Goal: Task Accomplishment & Management: Use online tool/utility

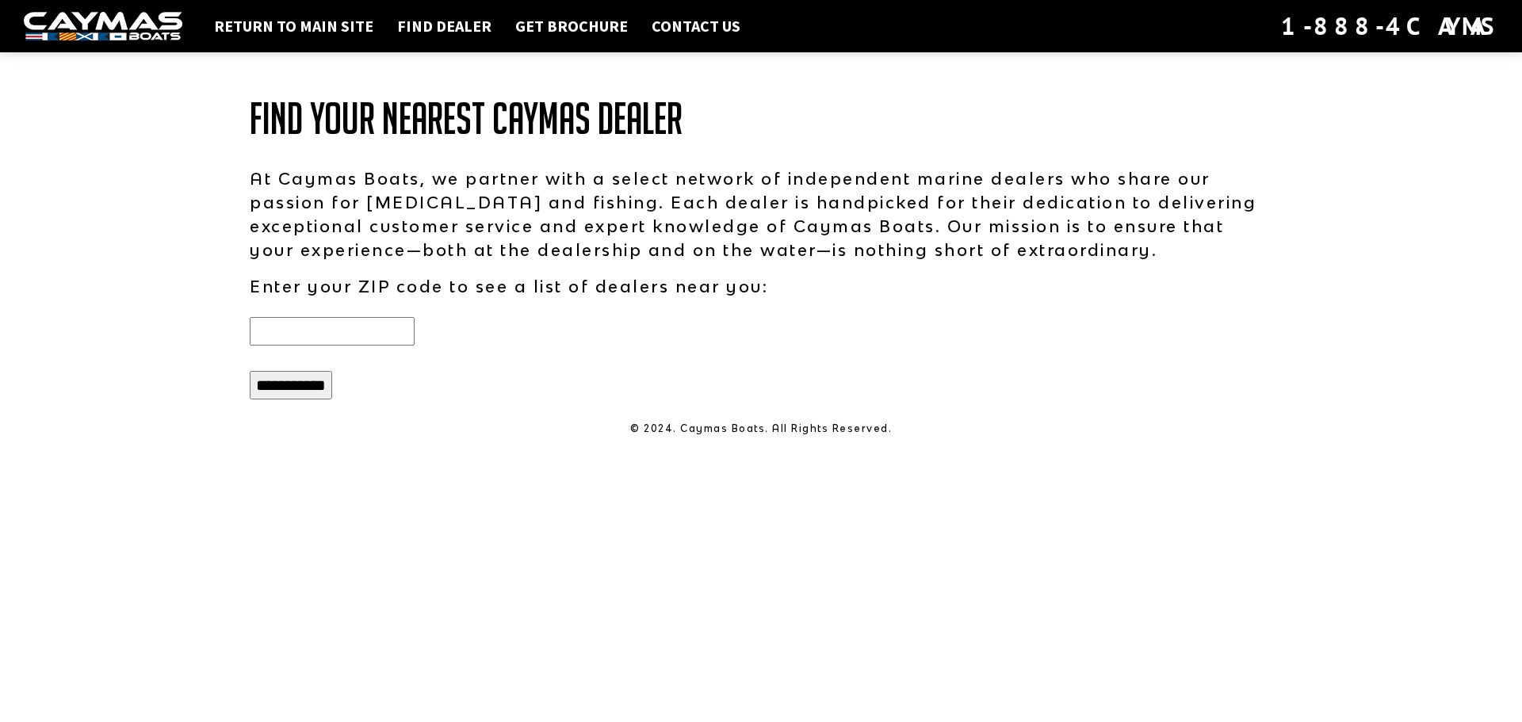
click at [273, 332] on input "text" at bounding box center [332, 331] width 165 height 29
type input "*****"
click at [296, 394] on input "**********" at bounding box center [291, 385] width 82 height 29
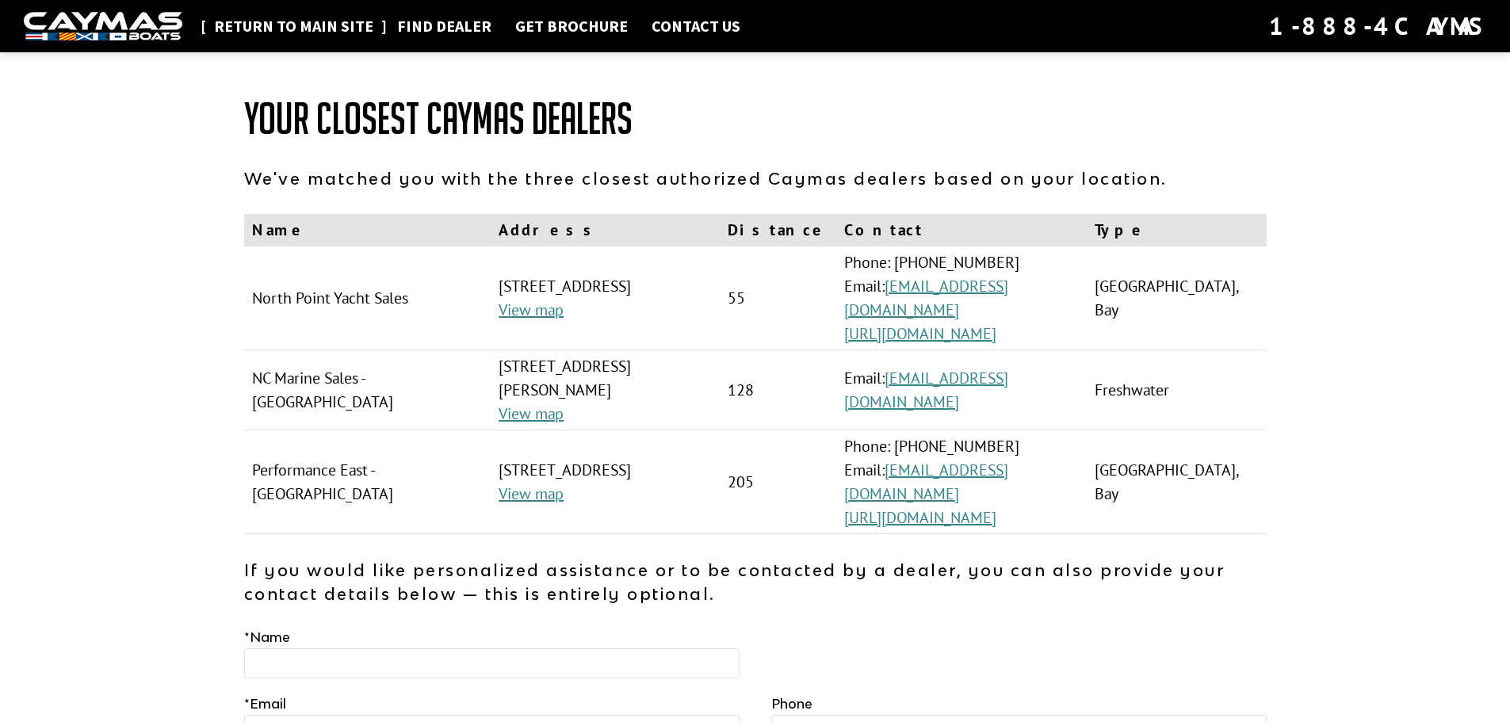
click at [247, 30] on link "Return to main site" at bounding box center [293, 26] width 175 height 21
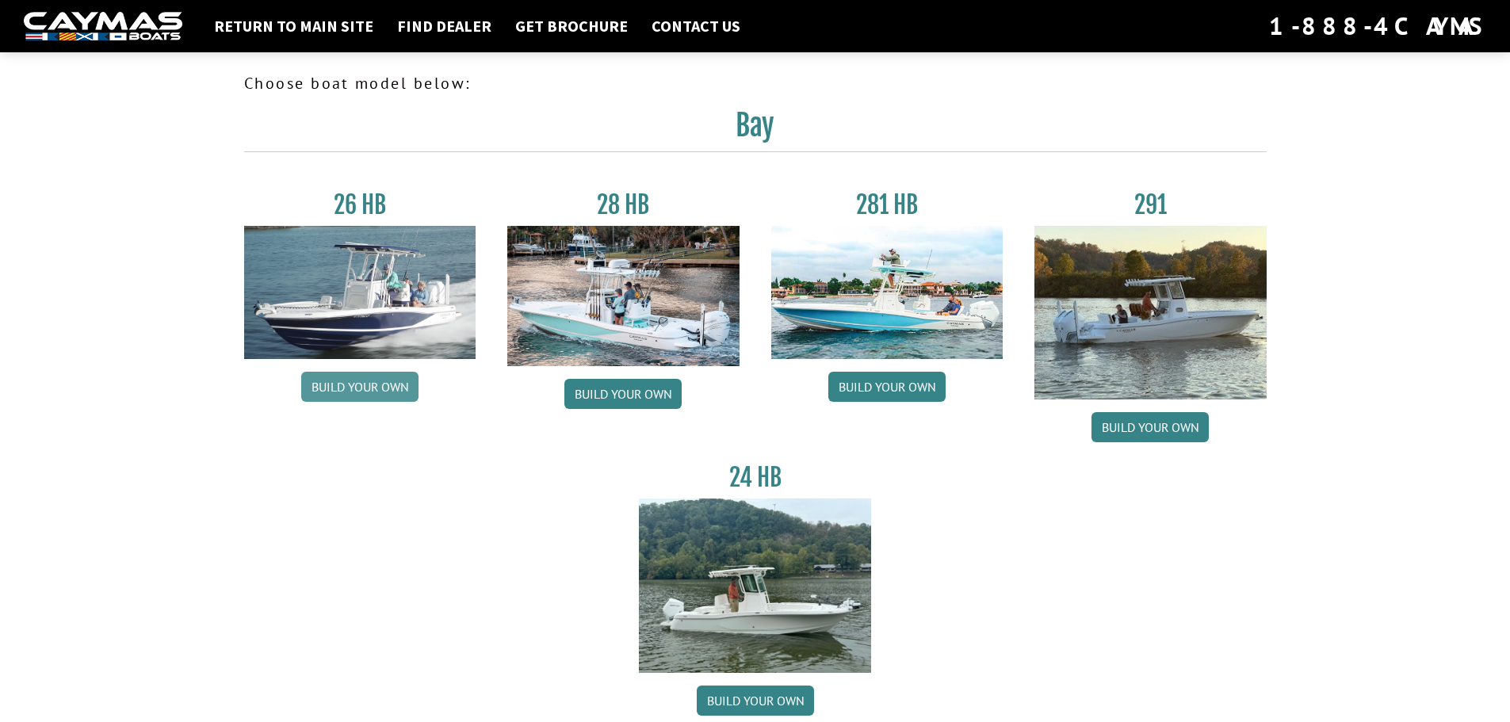
click at [377, 393] on link "Build your own" at bounding box center [359, 387] width 117 height 30
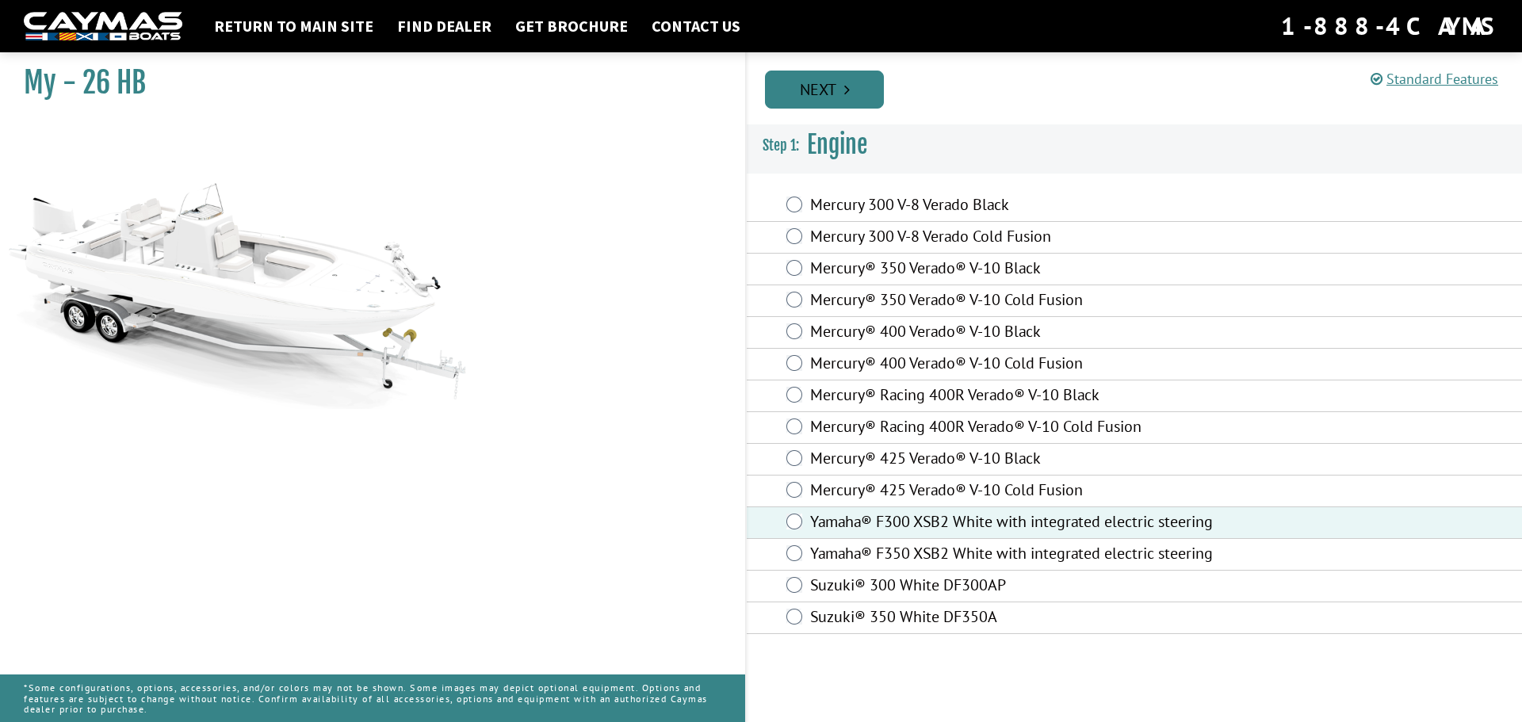
click at [855, 95] on link "Next" at bounding box center [824, 90] width 119 height 38
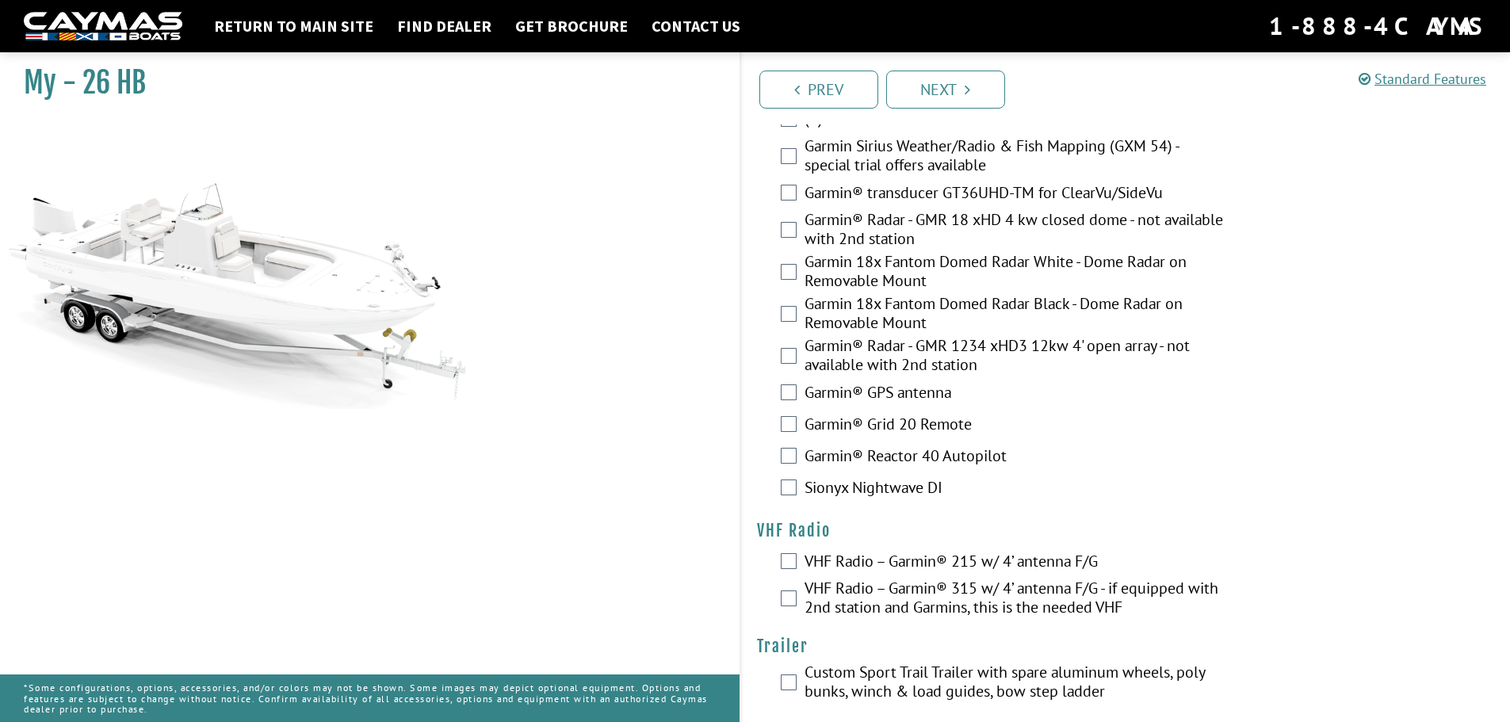
scroll to position [3898, 0]
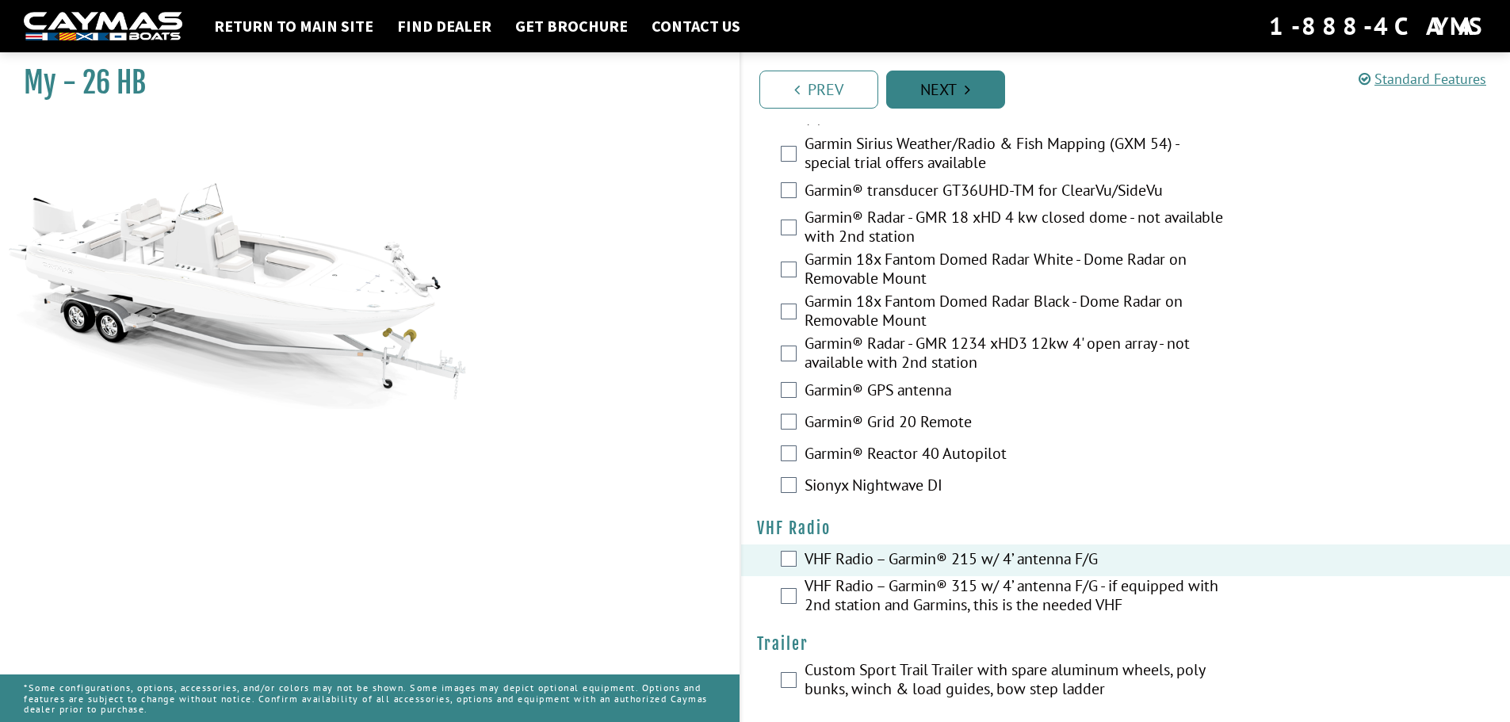
click at [941, 95] on link "Next" at bounding box center [945, 90] width 119 height 38
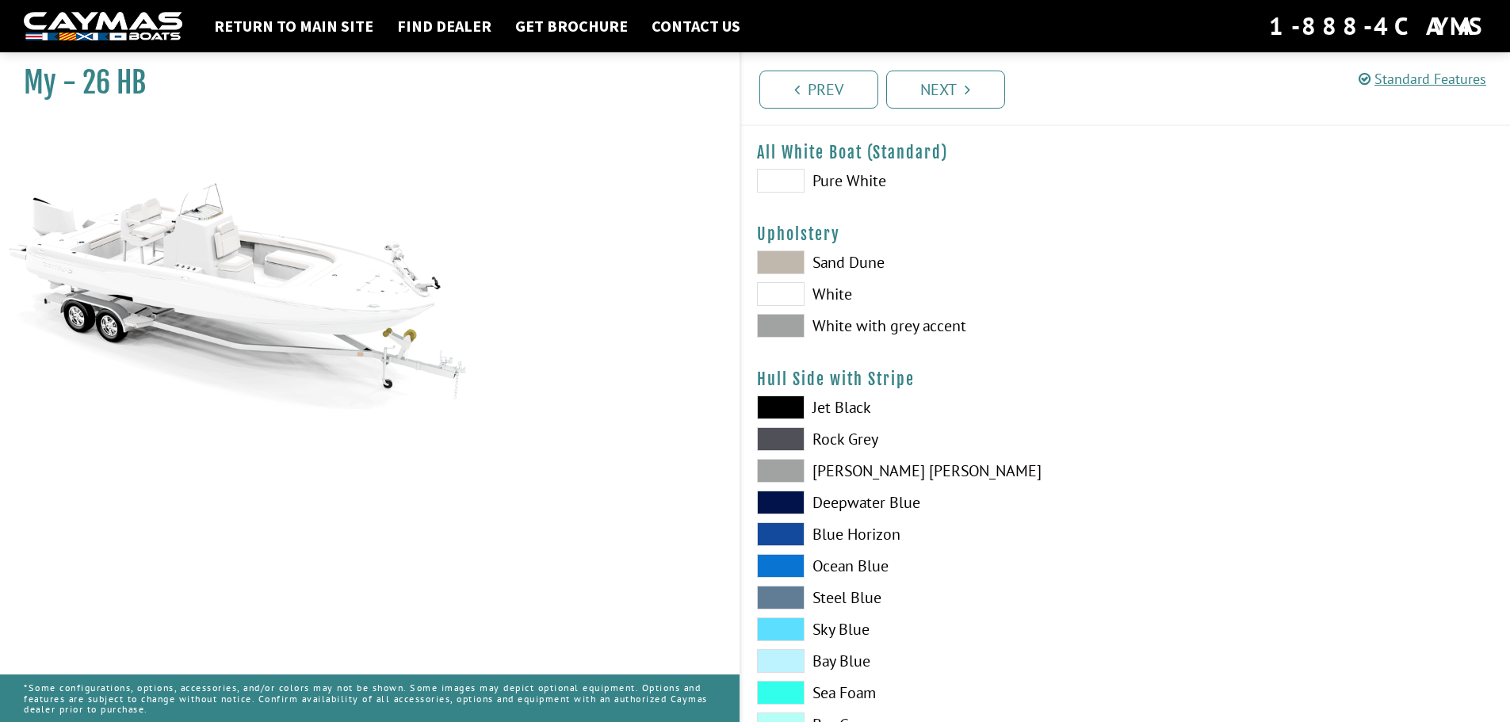
scroll to position [0, 0]
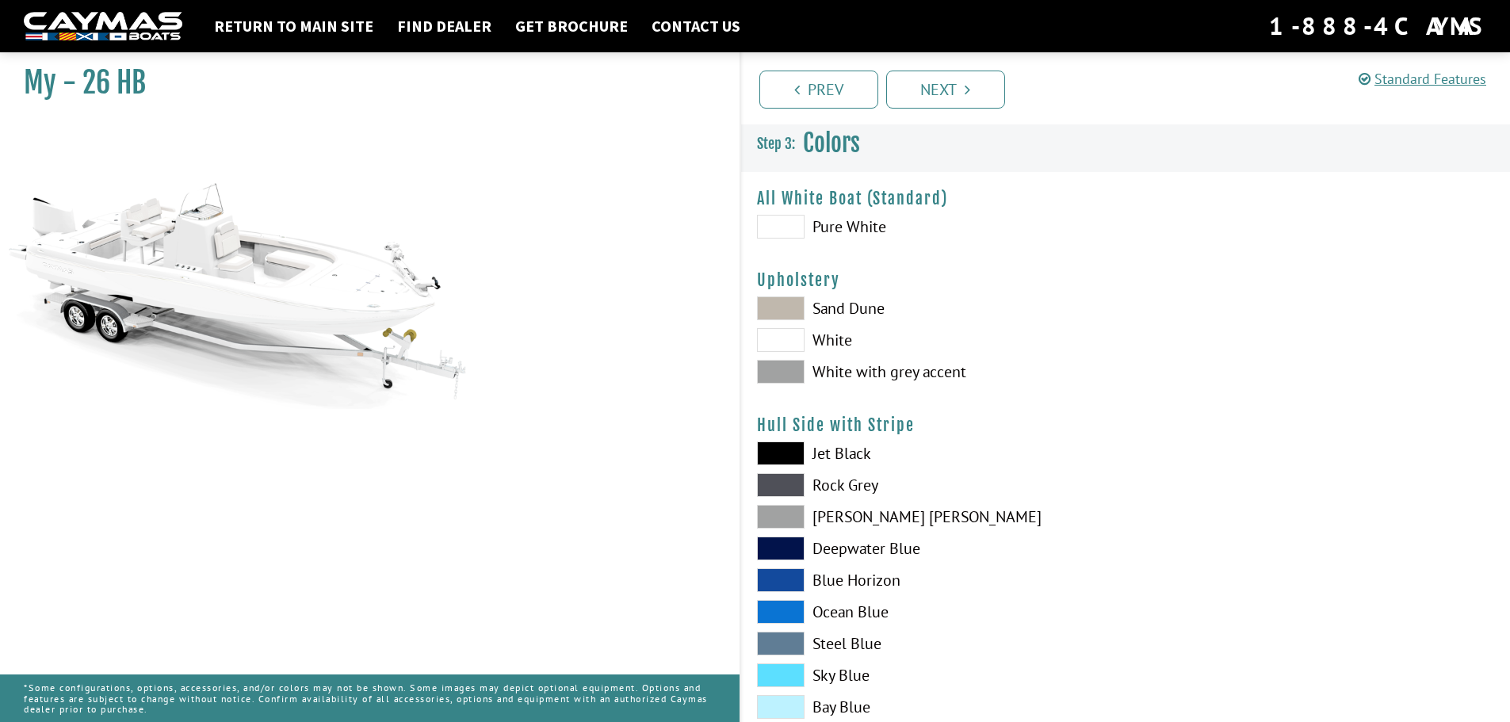
click at [780, 613] on span at bounding box center [781, 612] width 48 height 24
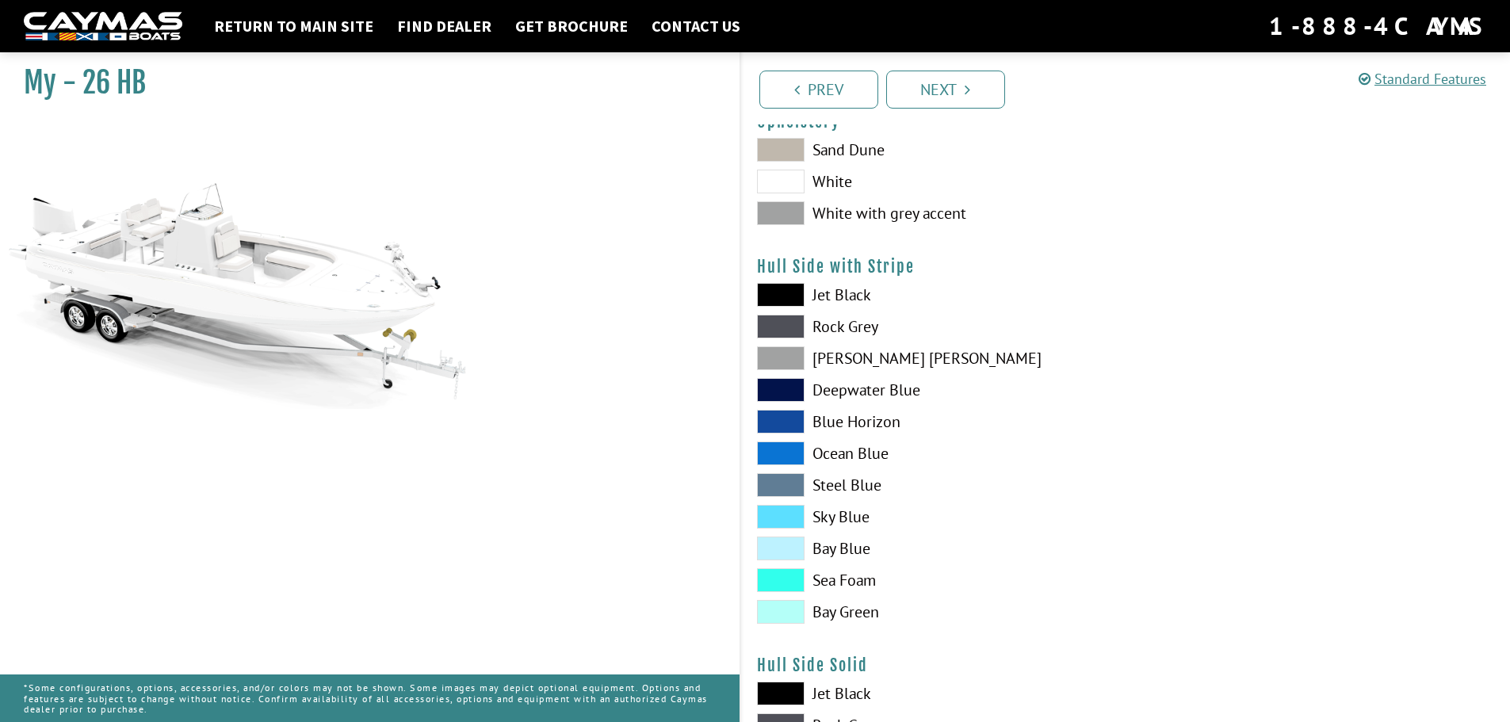
click at [776, 613] on span at bounding box center [781, 612] width 48 height 24
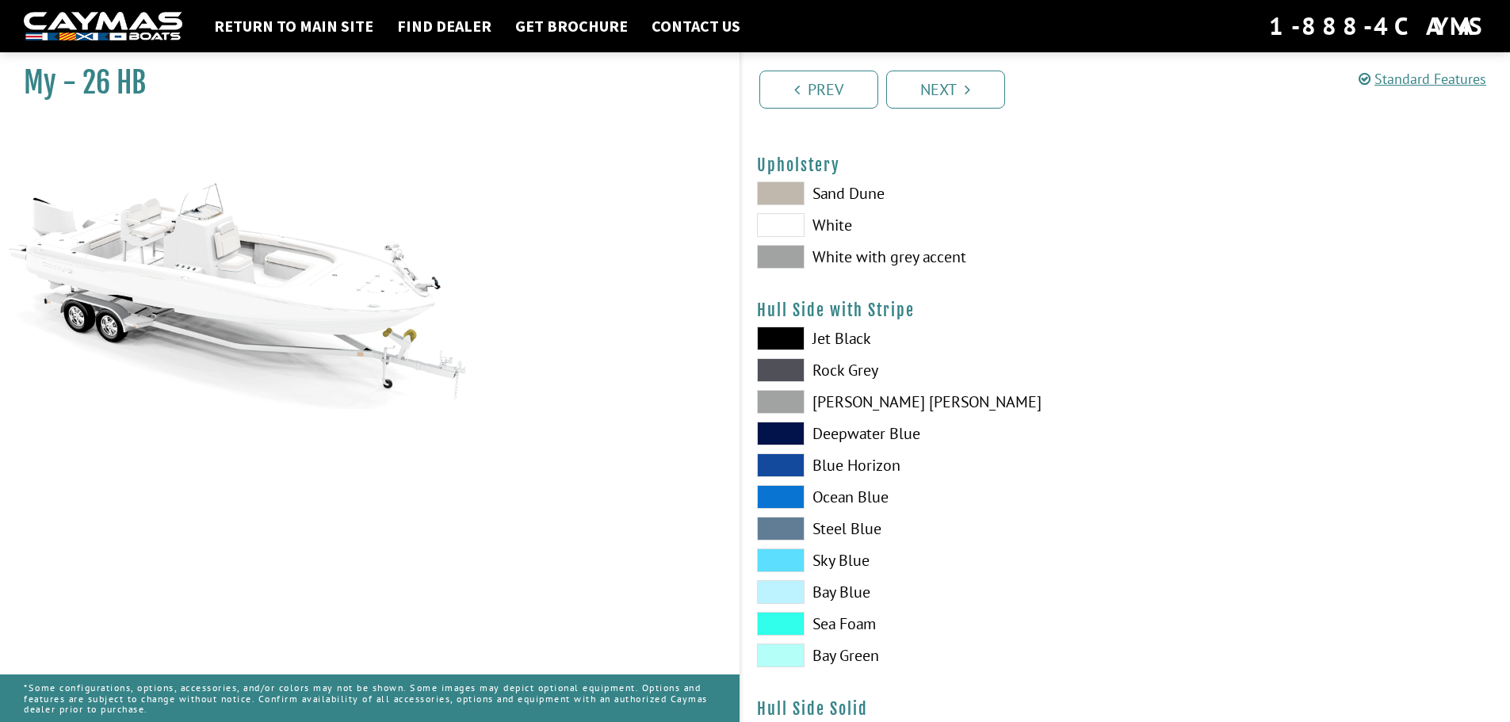
scroll to position [0, 0]
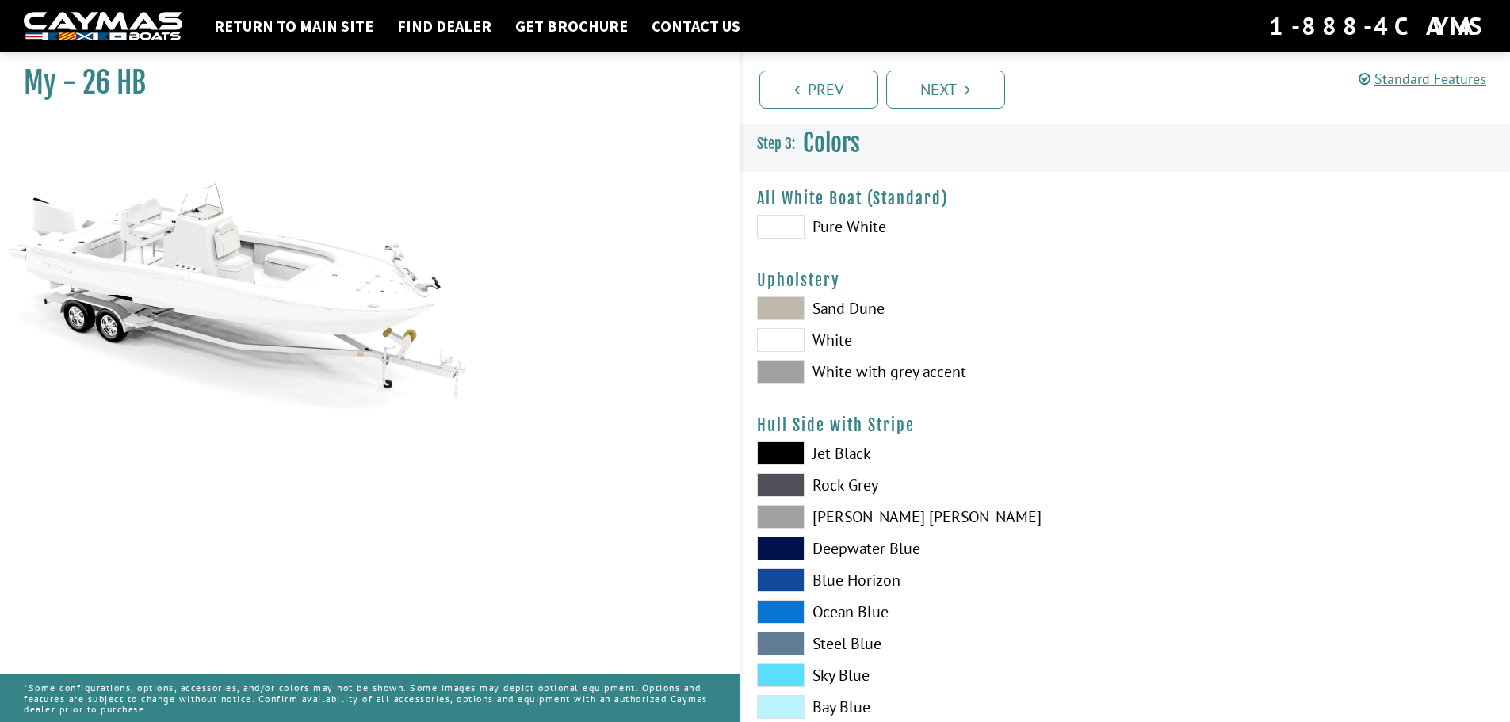
click at [795, 341] on span at bounding box center [781, 340] width 48 height 24
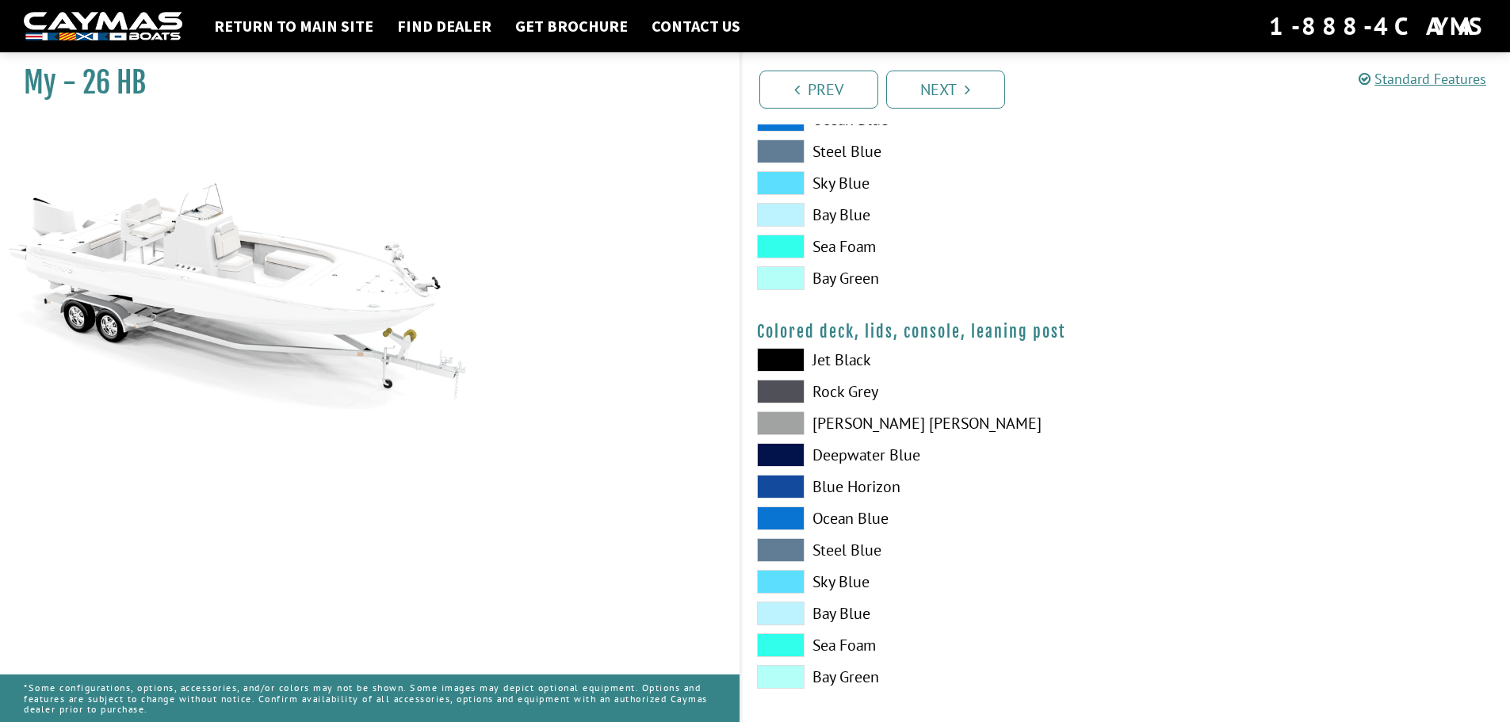
scroll to position [1702, 0]
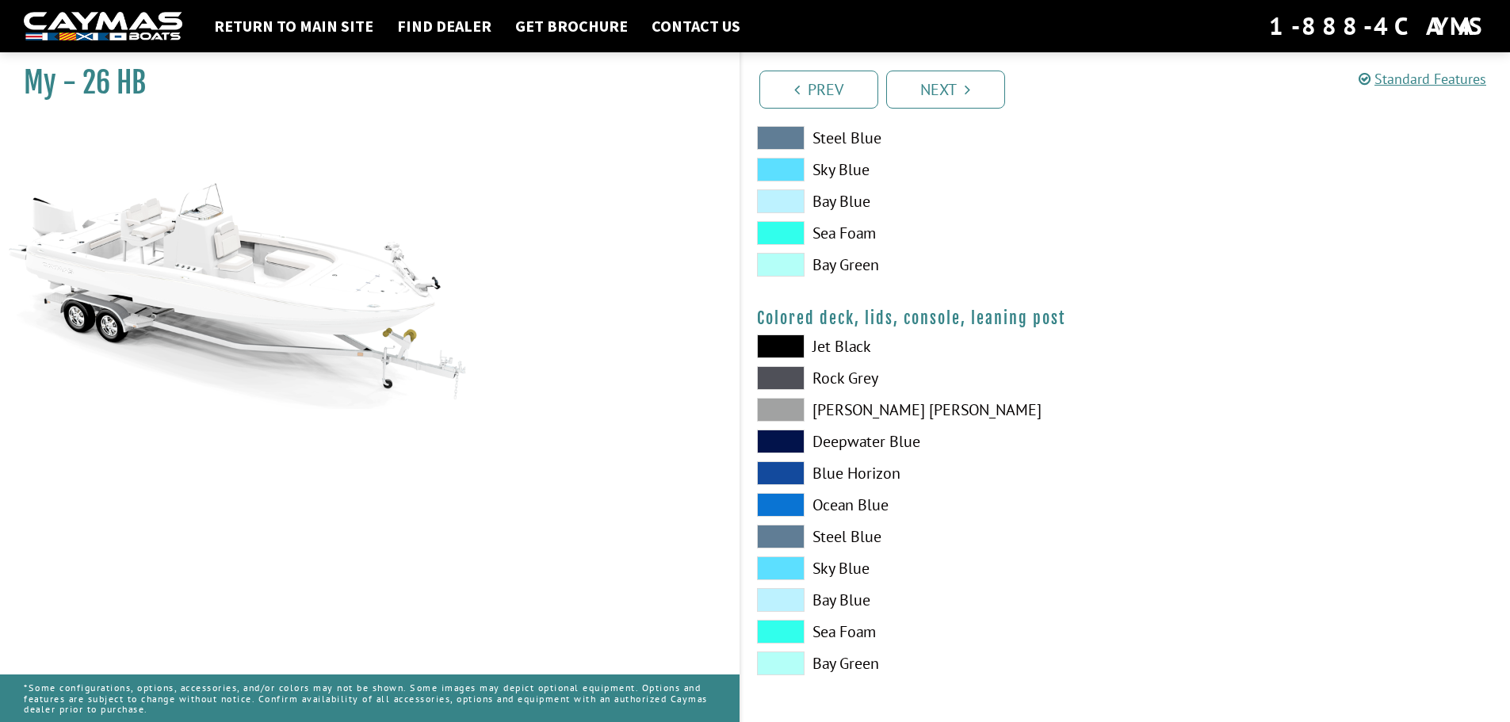
click at [792, 660] on span at bounding box center [781, 663] width 48 height 24
click at [940, 101] on link "Next" at bounding box center [945, 90] width 119 height 38
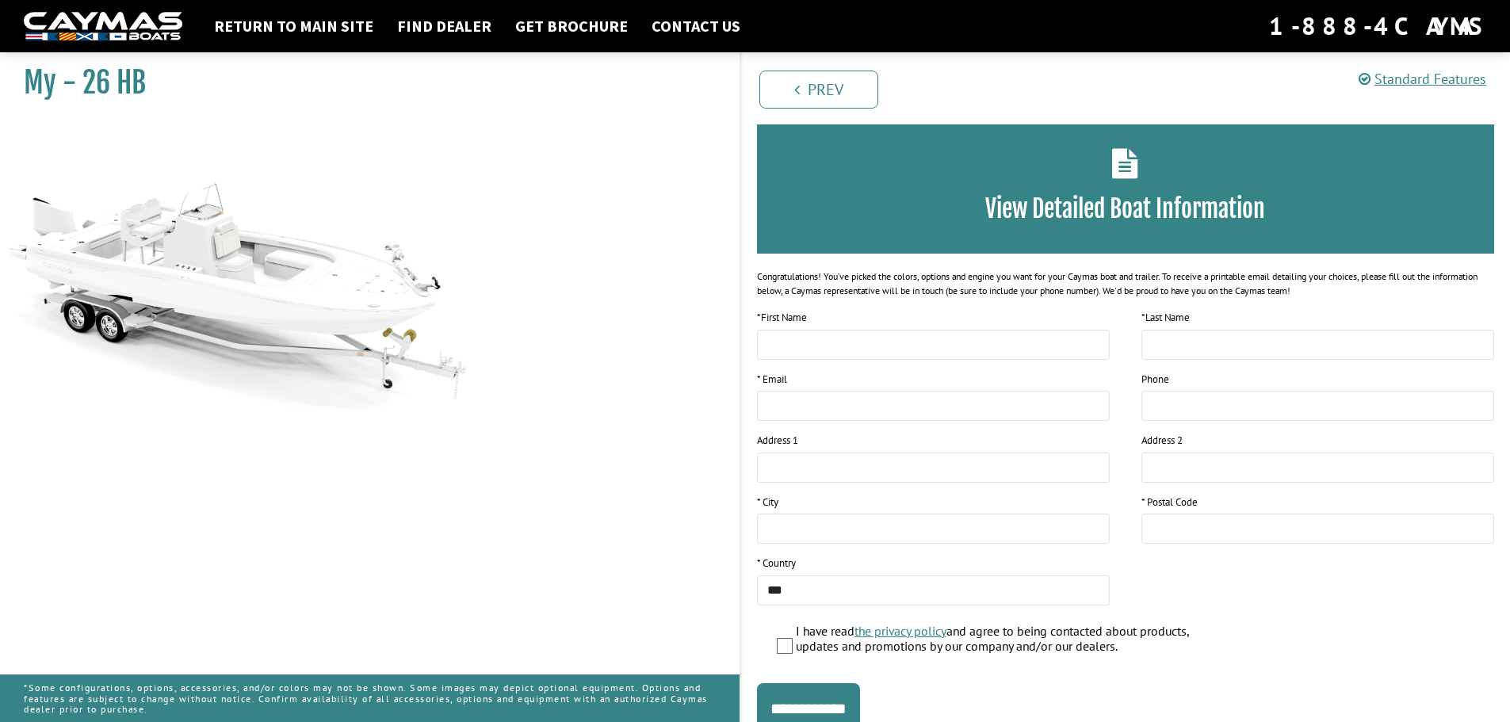
scroll to position [0, 0]
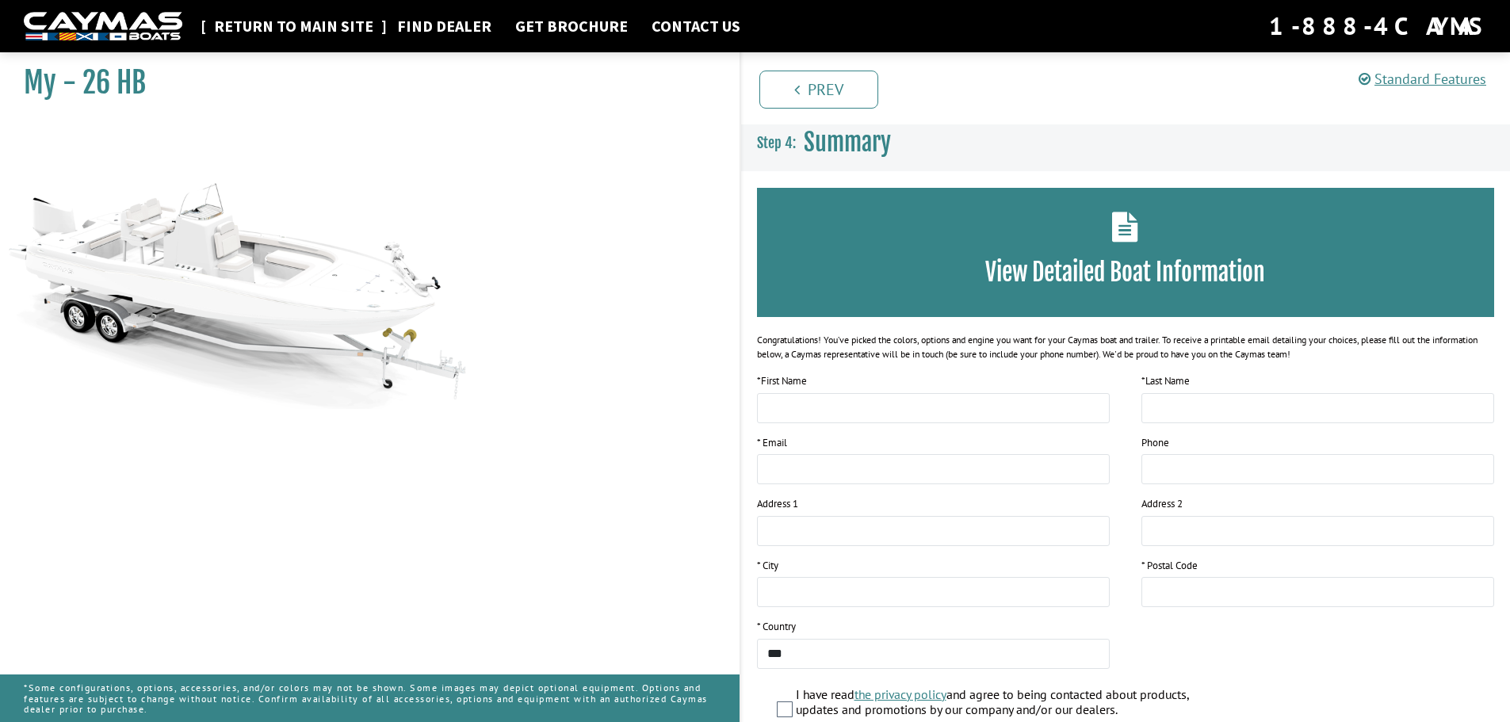
click at [293, 23] on link "Return to main site" at bounding box center [293, 26] width 175 height 21
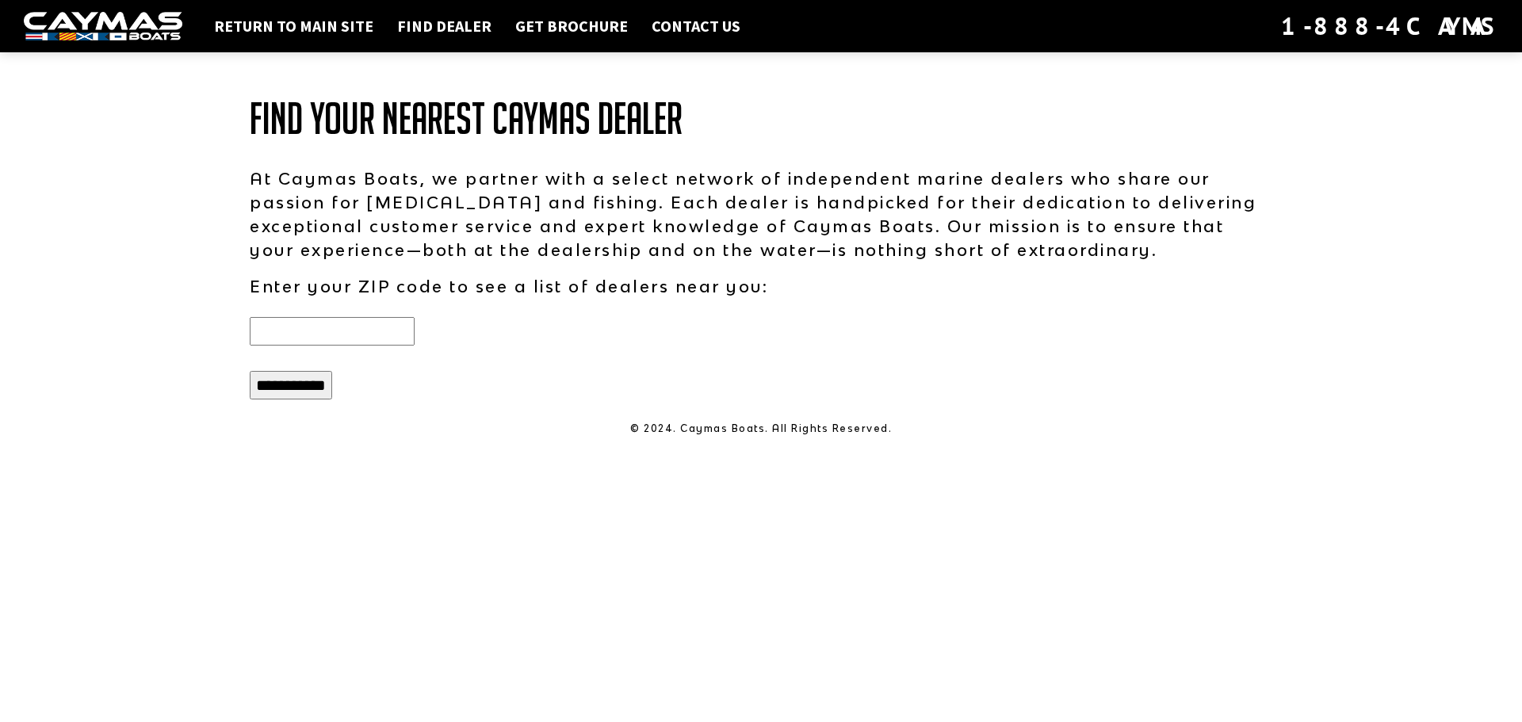
click at [380, 327] on input "text" at bounding box center [332, 331] width 165 height 29
type input "*****"
click at [306, 385] on input "**********" at bounding box center [291, 385] width 82 height 29
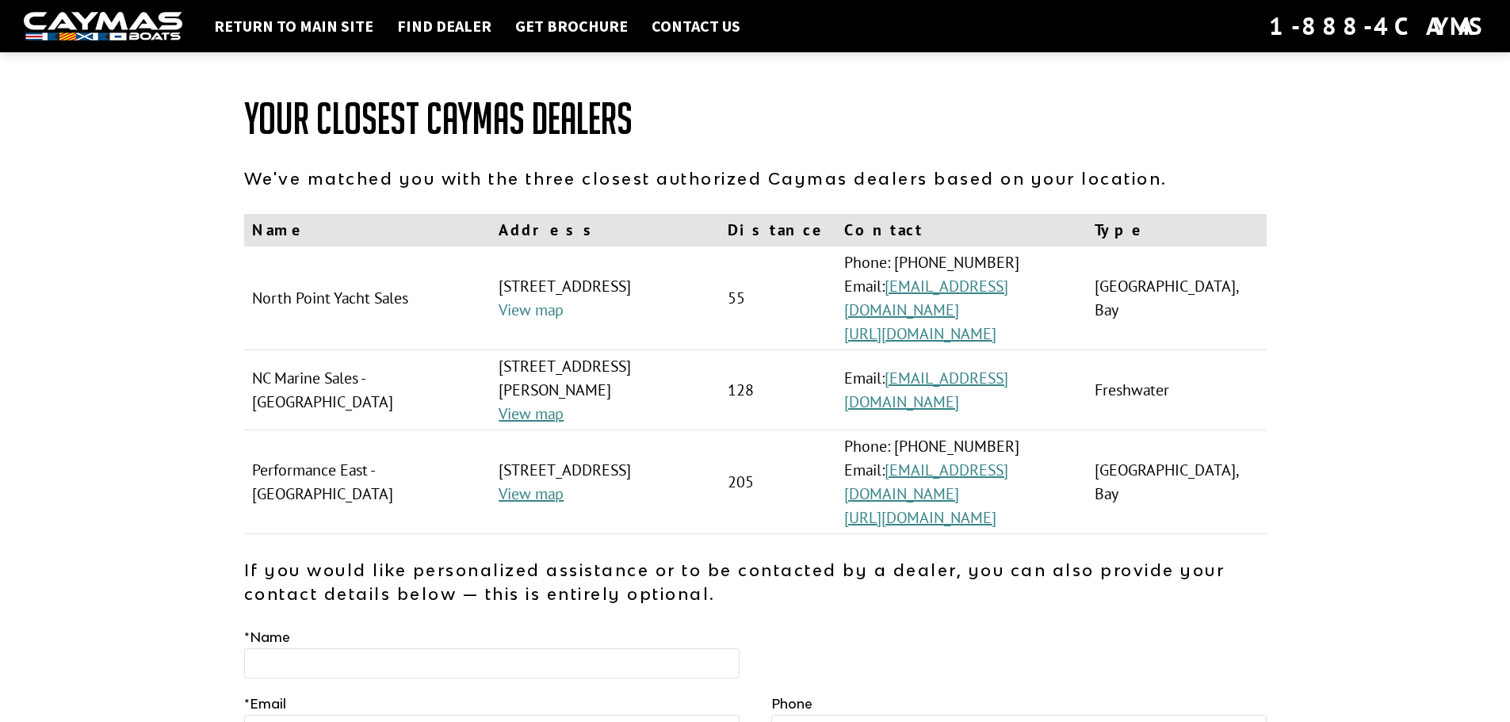
click at [499, 309] on link "View map" at bounding box center [531, 310] width 65 height 21
